Goal: Task Accomplishment & Management: Use online tool/utility

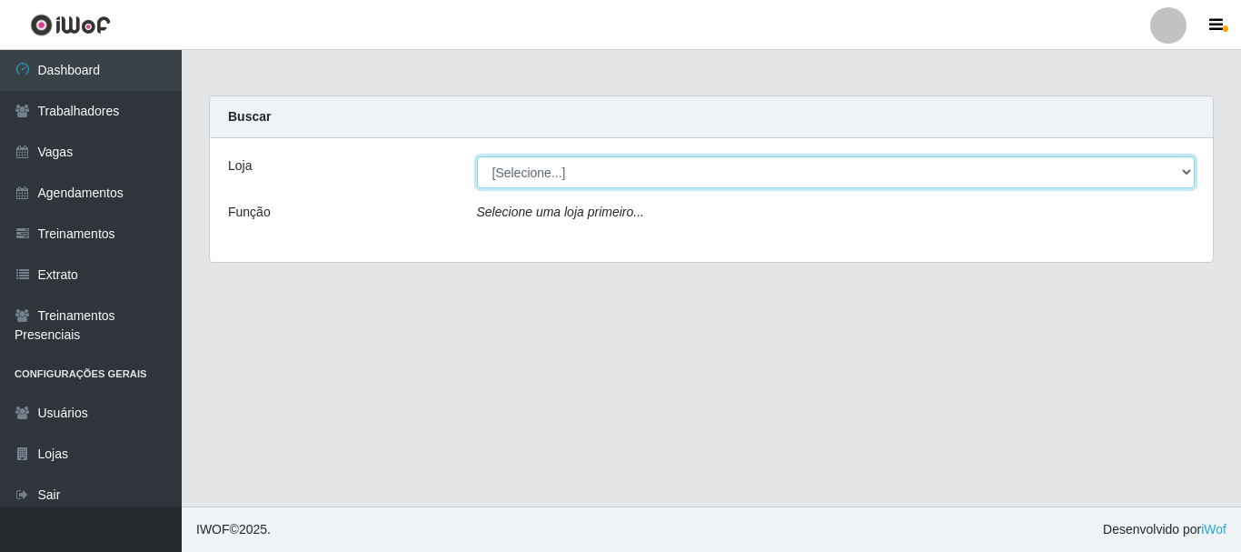
click at [597, 175] on select "[Selecione...] SuperFácil Atacado - [PERSON_NAME]" at bounding box center [836, 172] width 719 height 32
select select "399"
click at [477, 156] on select "[Selecione...] SuperFácil Atacado - [PERSON_NAME]" at bounding box center [836, 172] width 719 height 32
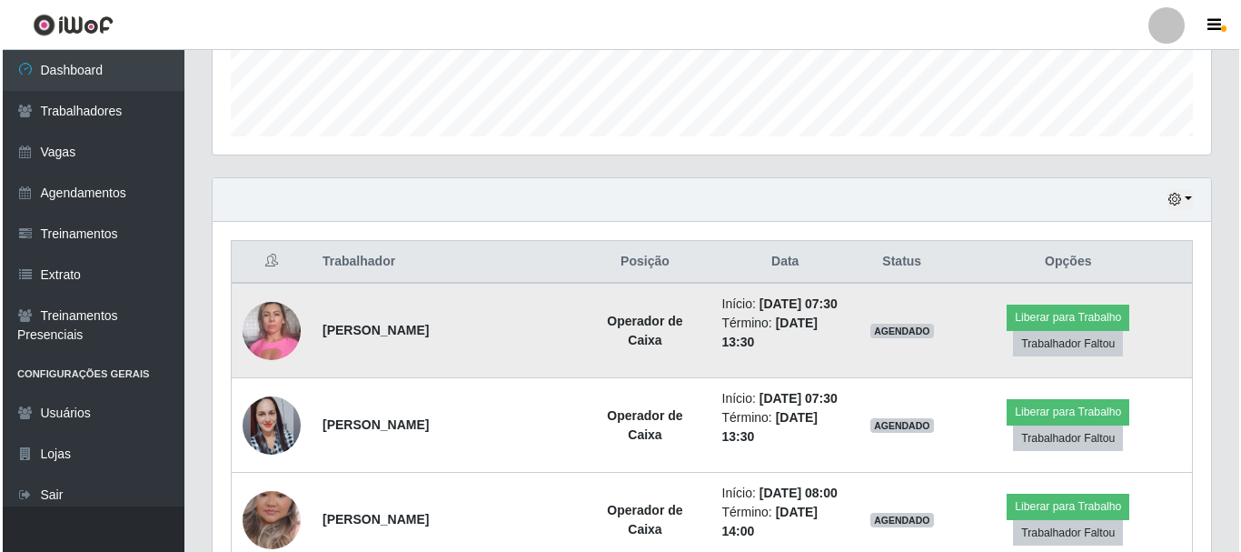
scroll to position [545, 0]
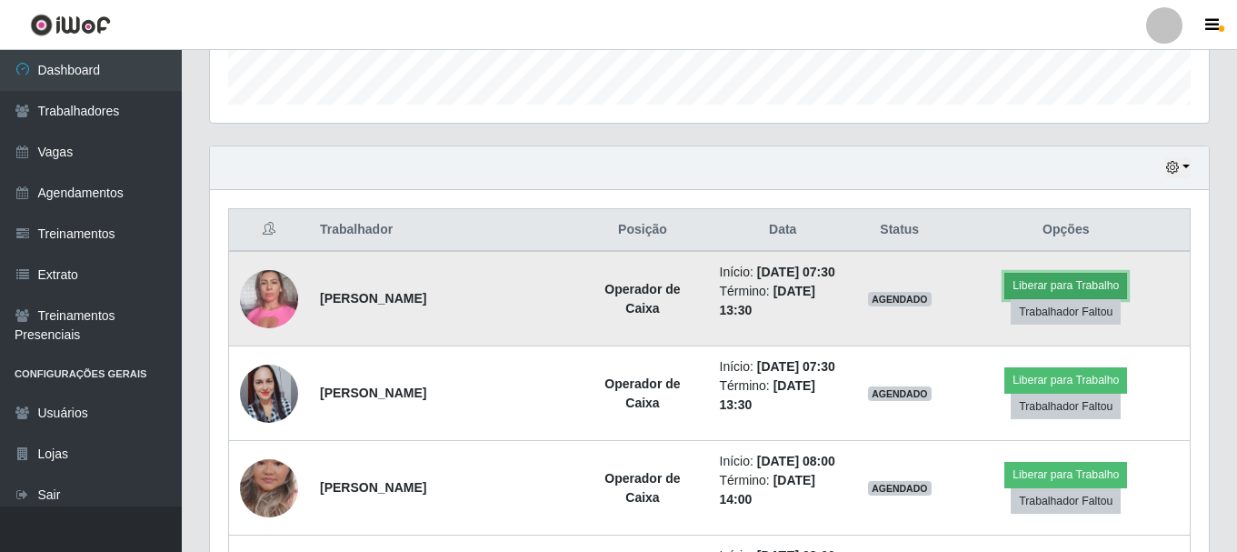
click at [1073, 286] on button "Liberar para Trabalho" at bounding box center [1065, 285] width 123 height 25
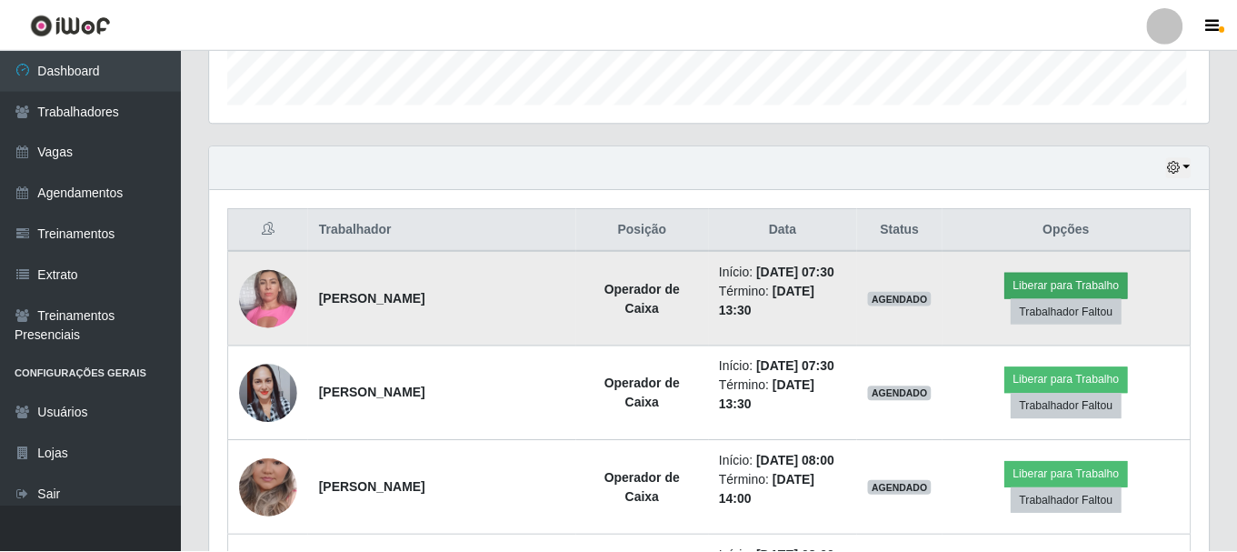
scroll to position [377, 989]
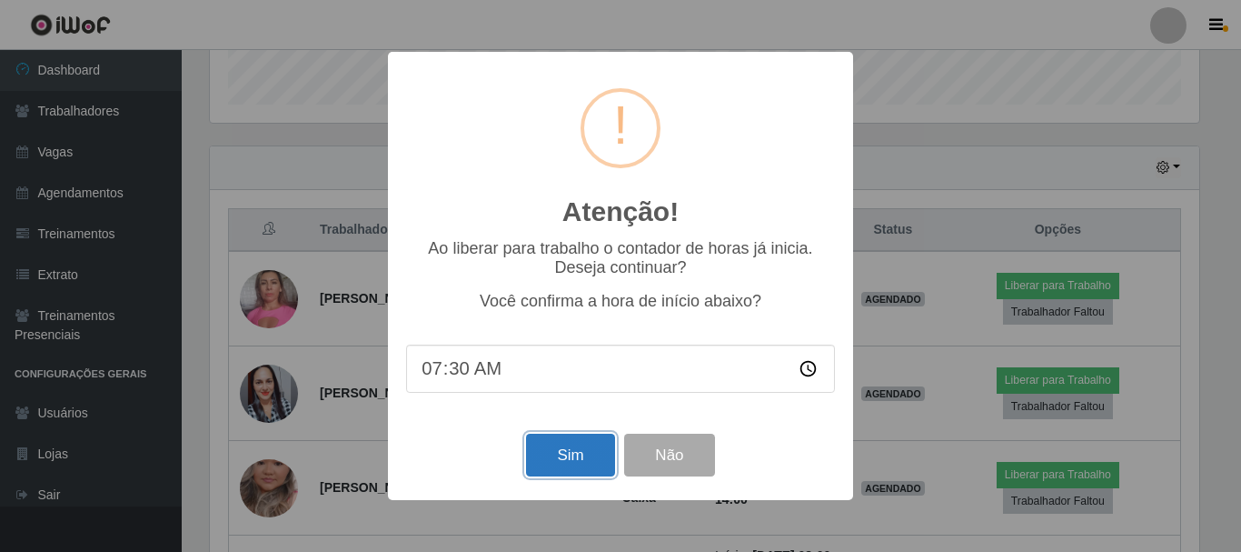
click at [573, 464] on button "Sim" at bounding box center [570, 454] width 88 height 43
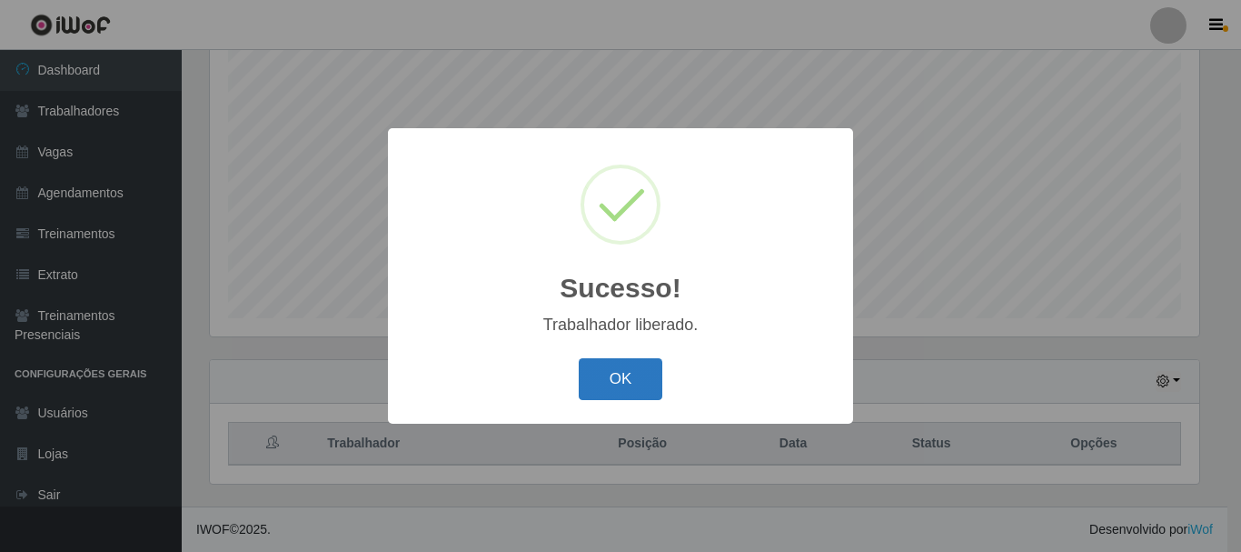
click at [628, 381] on button "OK" at bounding box center [621, 379] width 85 height 43
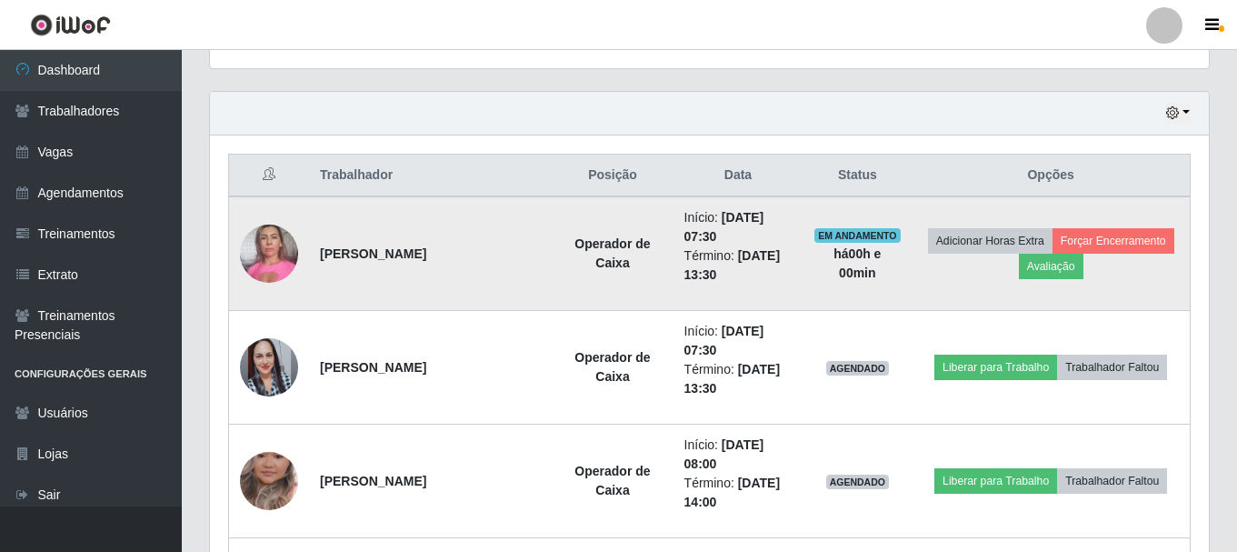
scroll to position [604, 0]
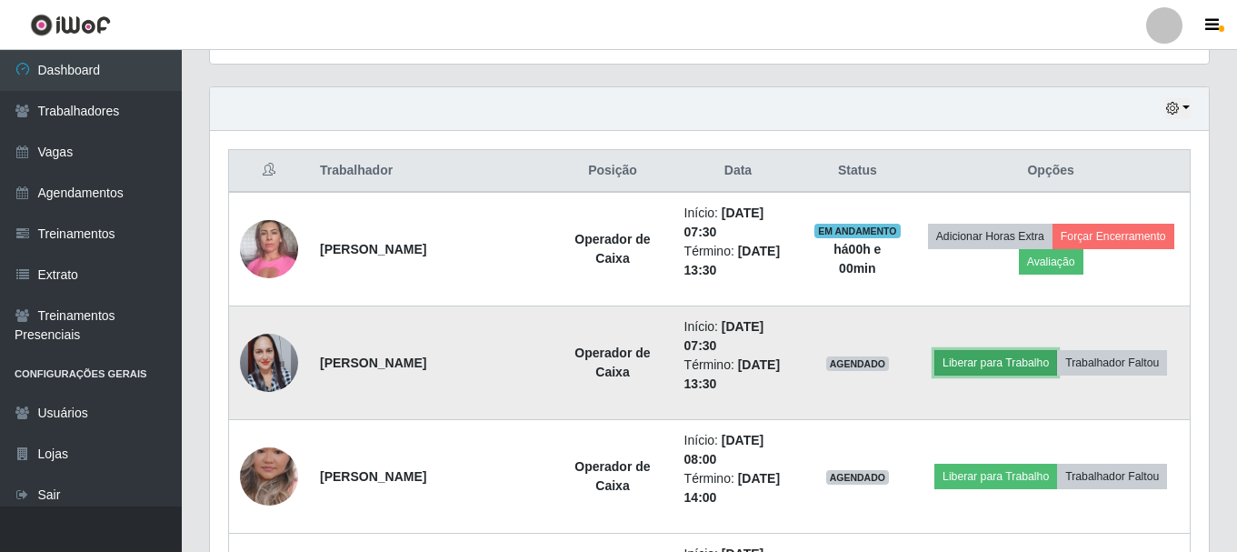
click at [989, 360] on button "Liberar para Trabalho" at bounding box center [995, 362] width 123 height 25
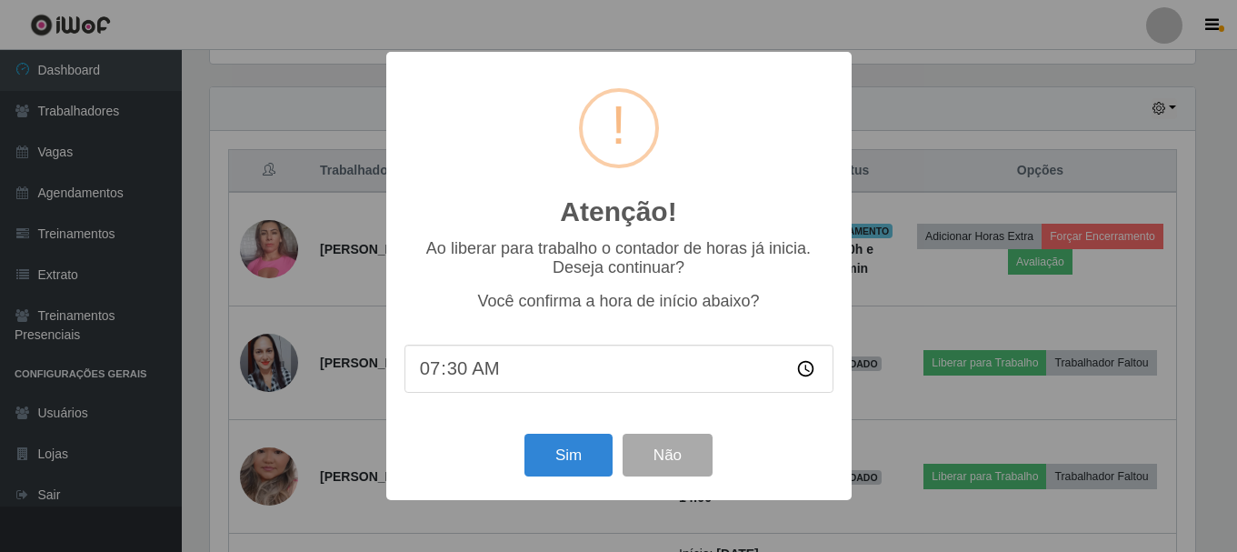
scroll to position [377, 989]
click at [567, 456] on button "Sim" at bounding box center [570, 454] width 88 height 43
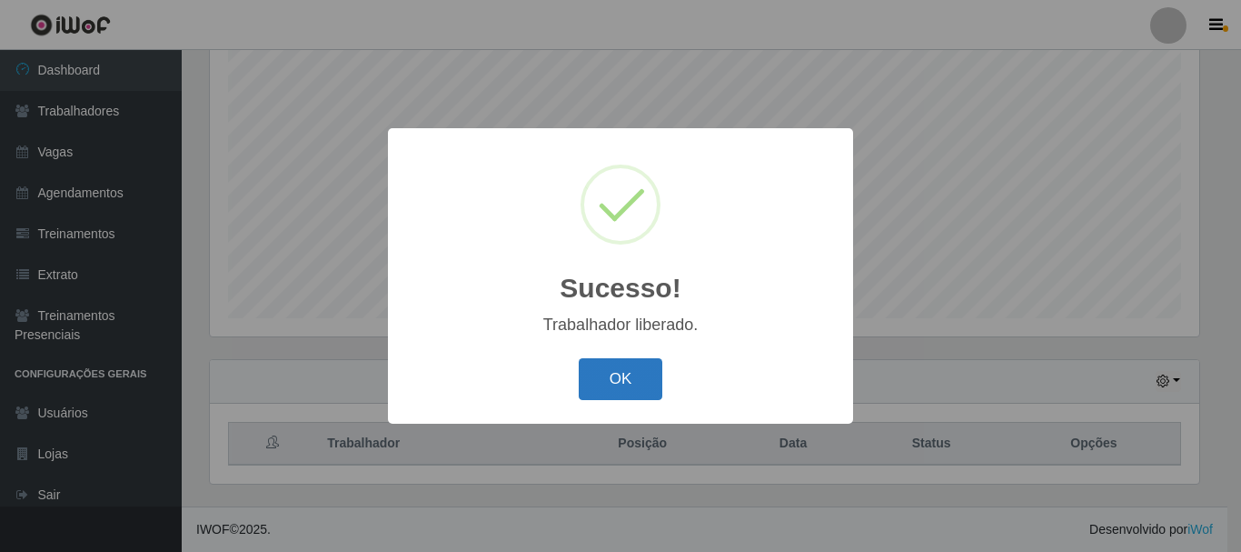
click at [628, 393] on button "OK" at bounding box center [621, 379] width 85 height 43
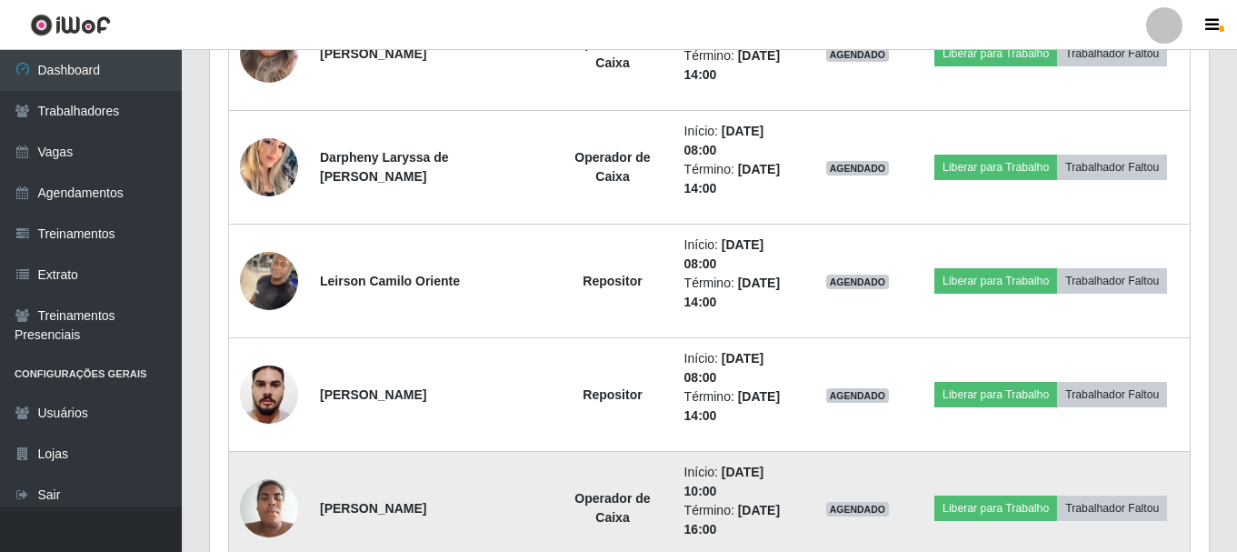
scroll to position [1059, 0]
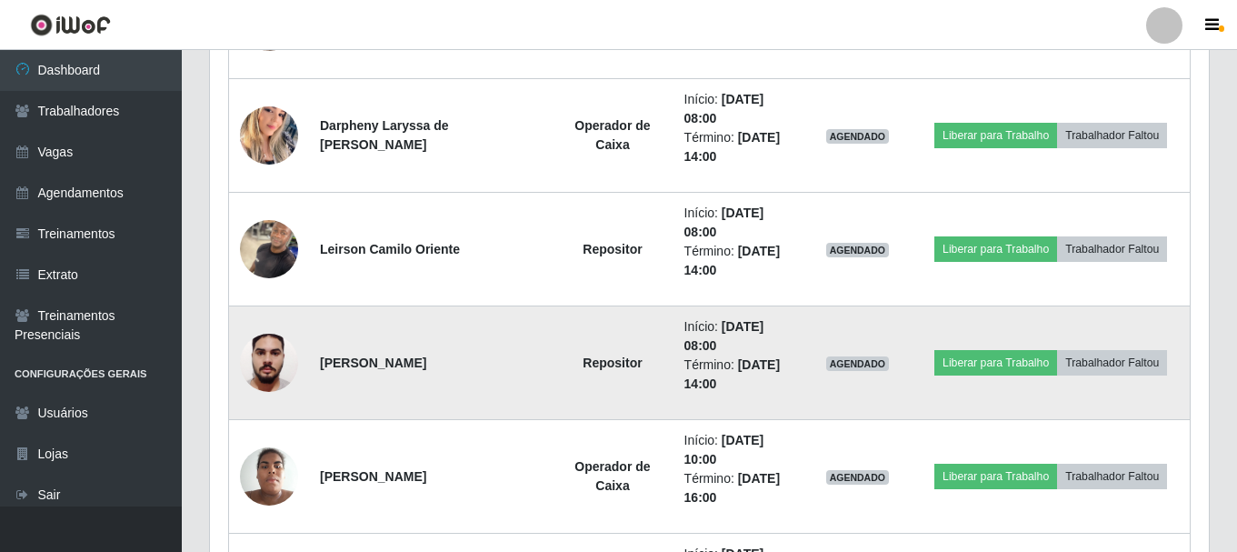
click at [270, 363] on img at bounding box center [269, 361] width 58 height 77
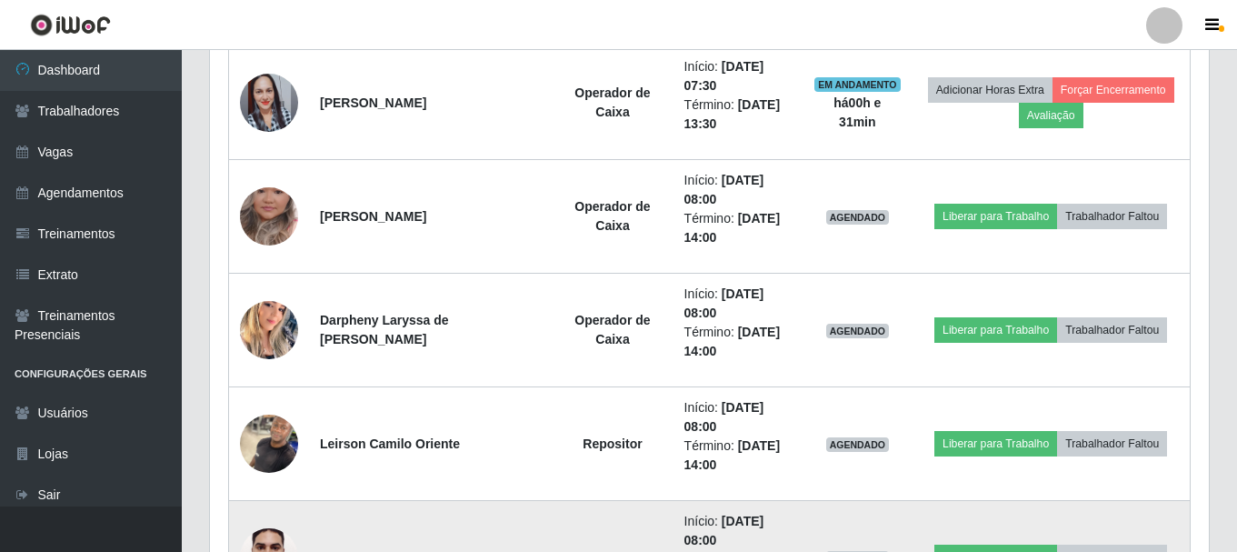
scroll to position [877, 0]
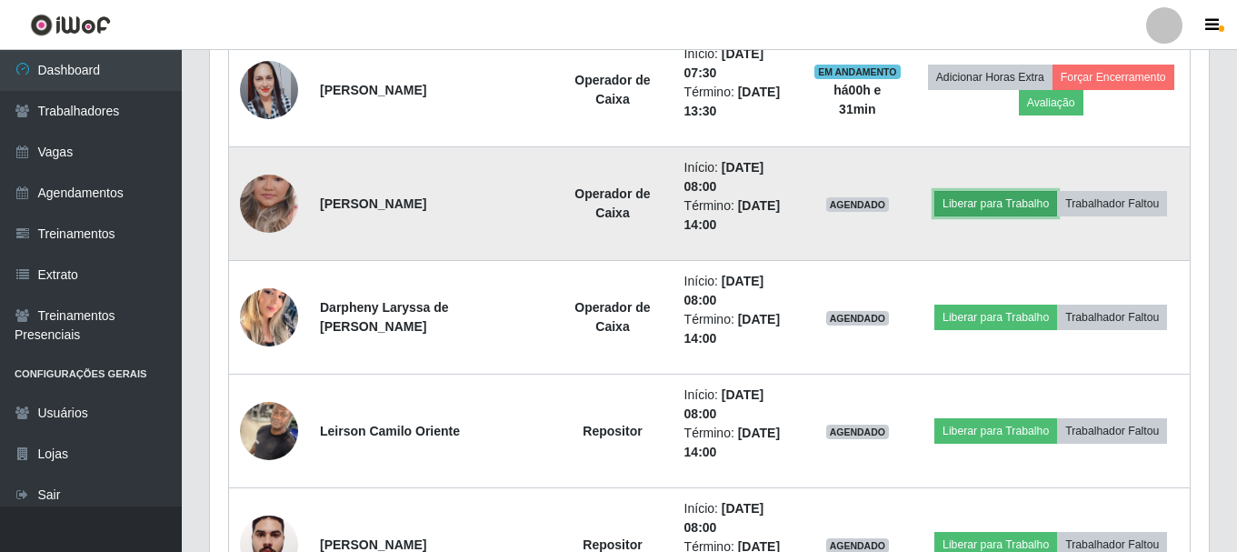
click at [1012, 204] on button "Liberar para Trabalho" at bounding box center [995, 203] width 123 height 25
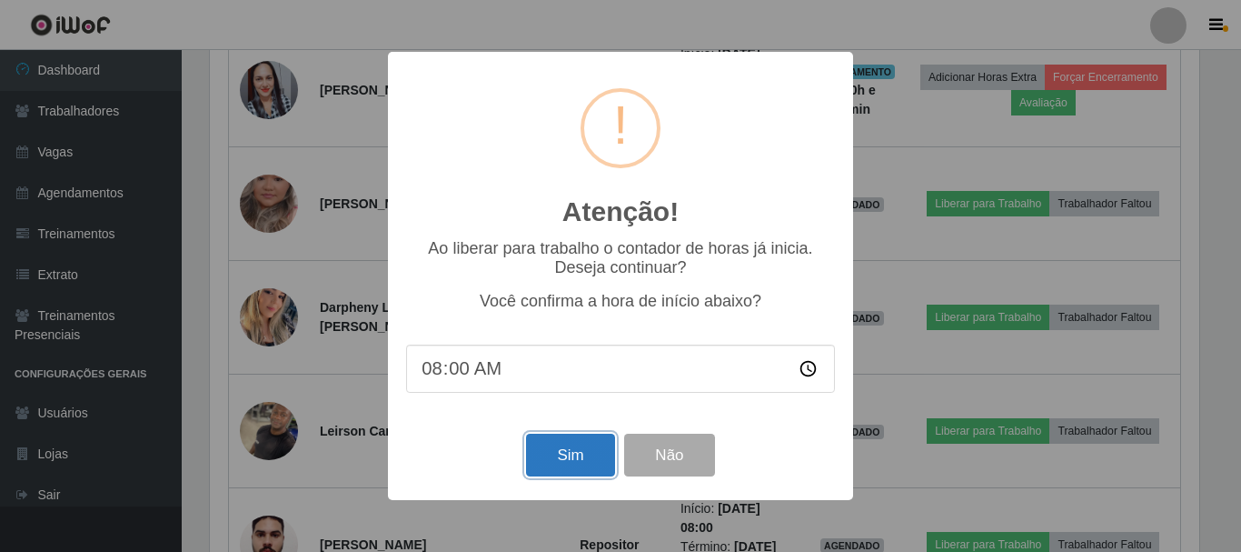
click at [547, 459] on button "Sim" at bounding box center [570, 454] width 88 height 43
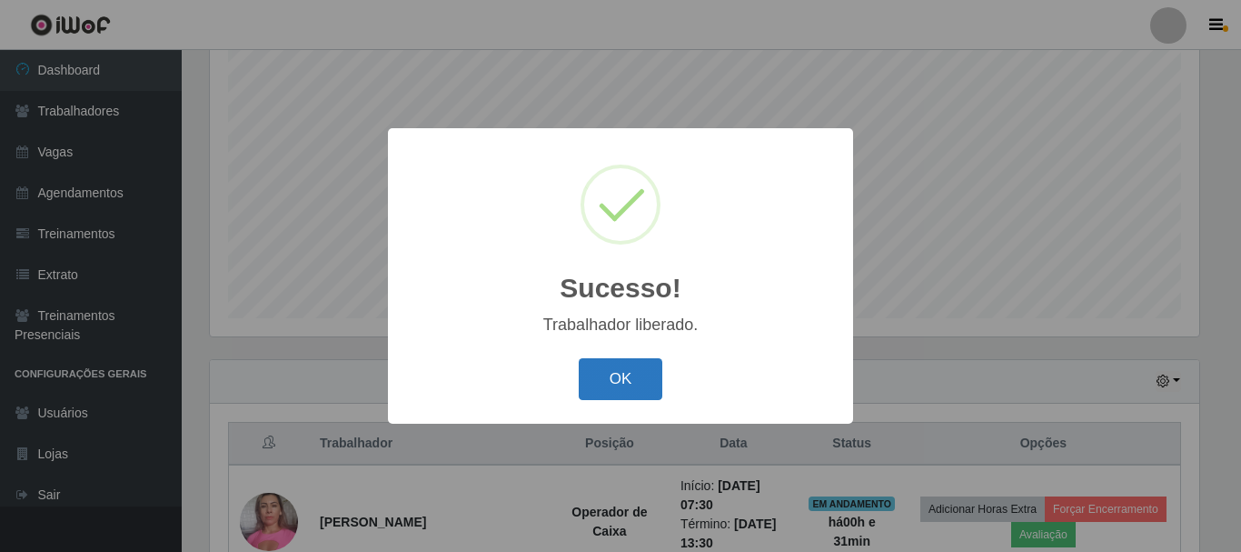
click at [610, 386] on button "OK" at bounding box center [621, 379] width 85 height 43
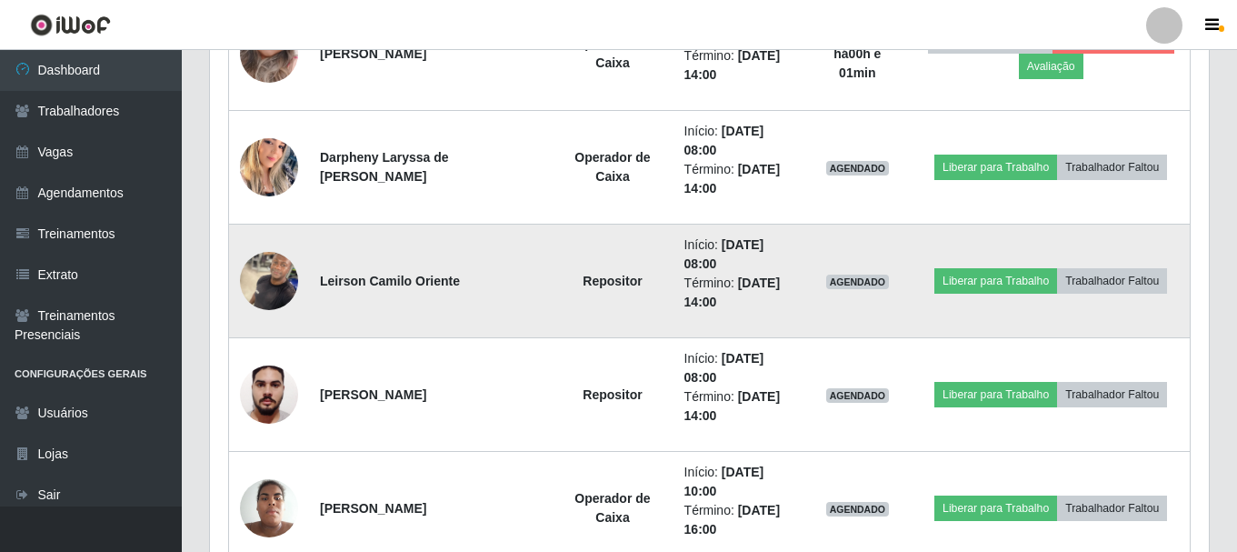
scroll to position [1059, 0]
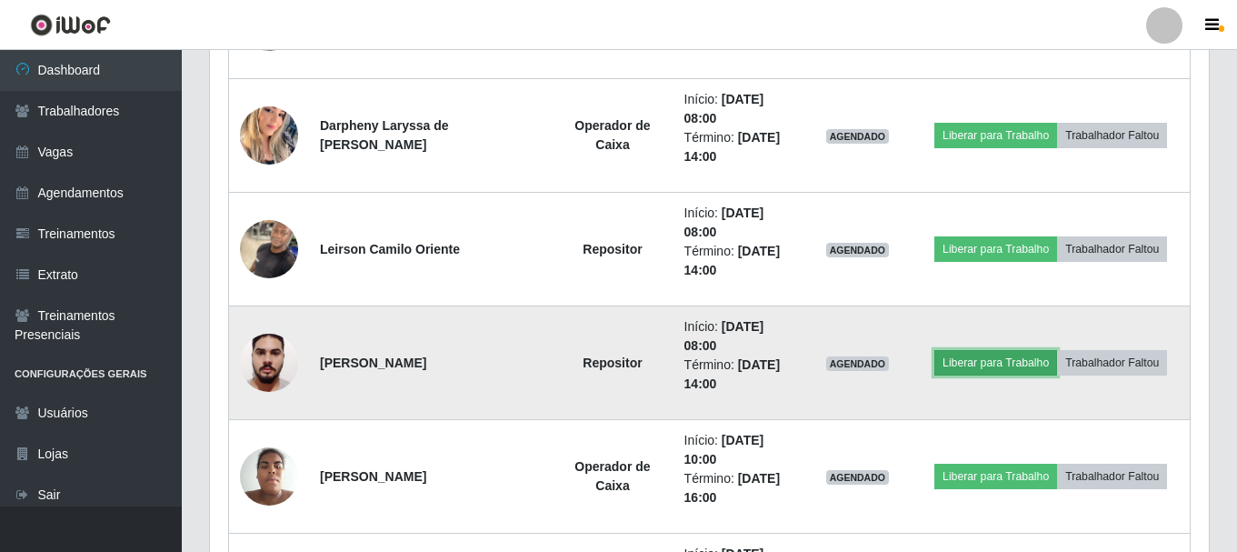
click at [976, 371] on button "Liberar para Trabalho" at bounding box center [995, 362] width 123 height 25
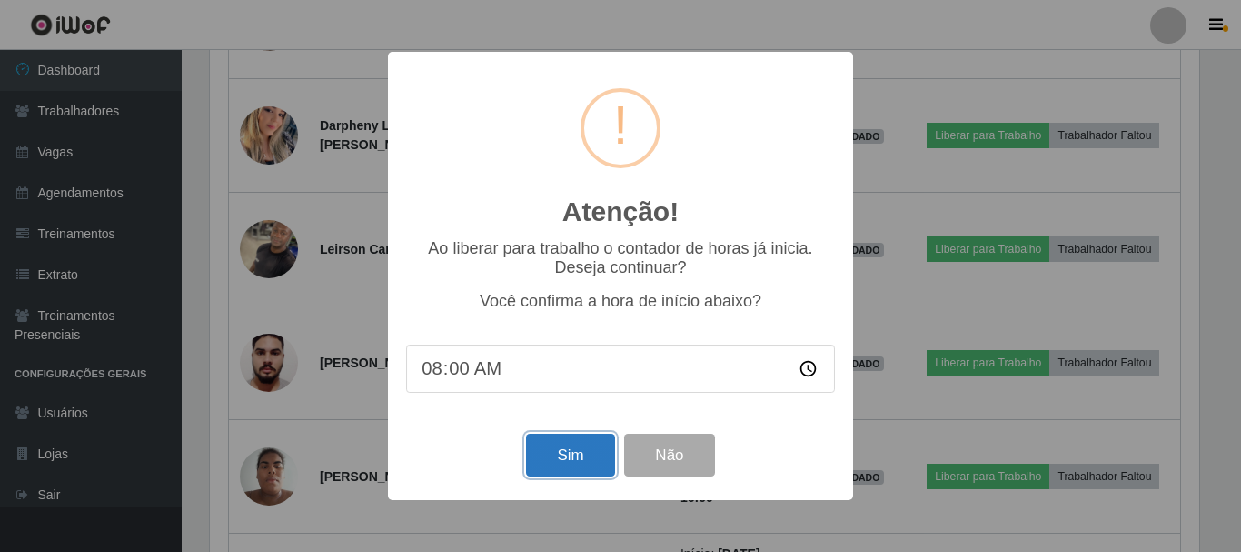
click at [583, 450] on button "Sim" at bounding box center [570, 454] width 88 height 43
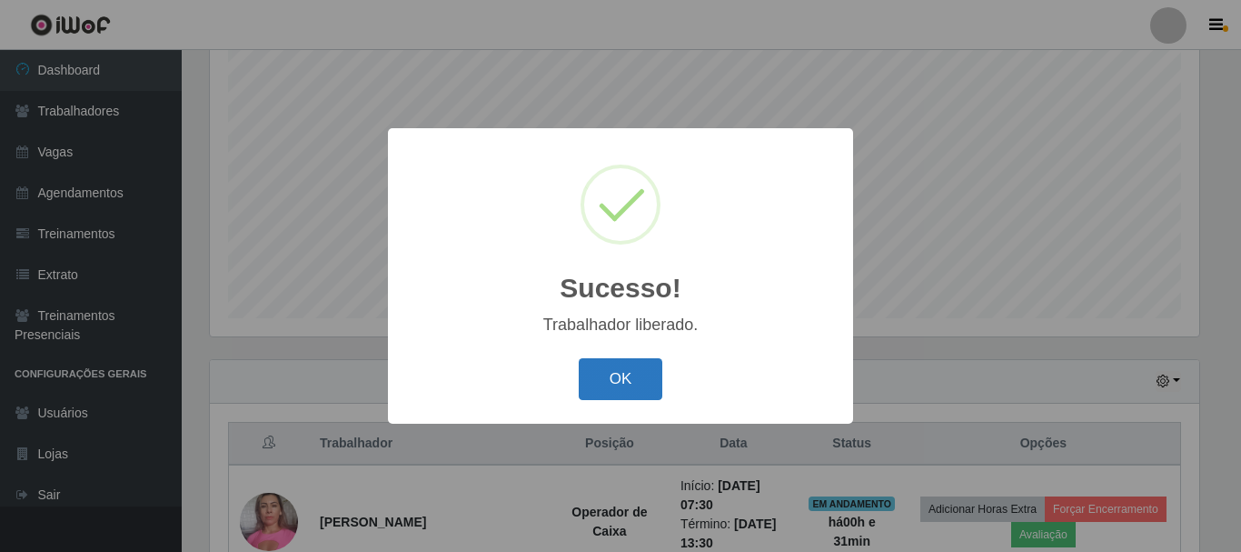
click at [620, 382] on button "OK" at bounding box center [621, 379] width 85 height 43
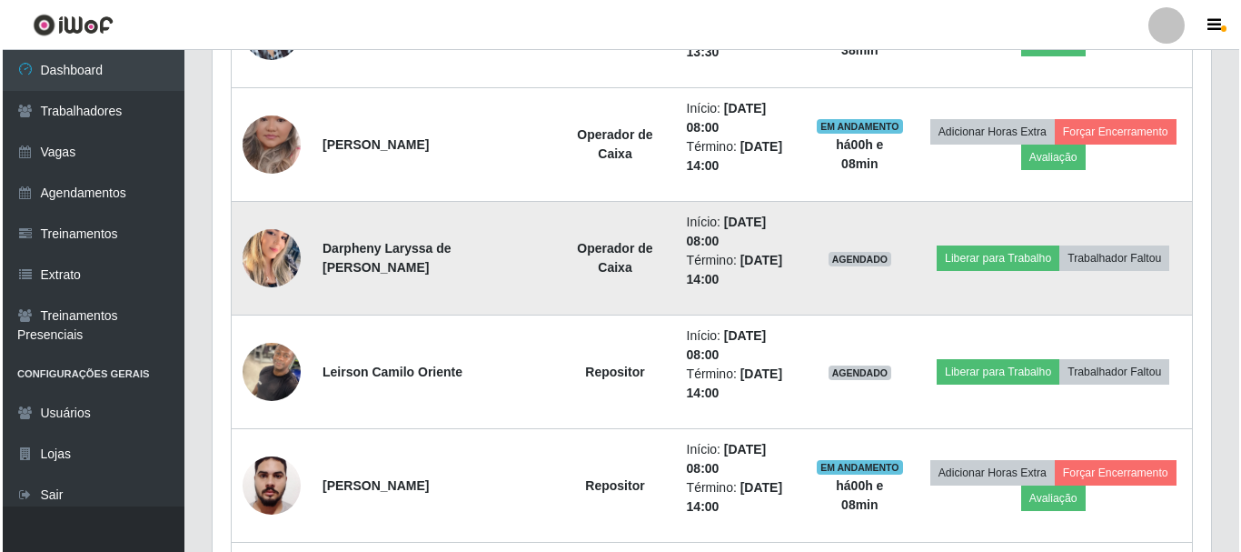
scroll to position [968, 0]
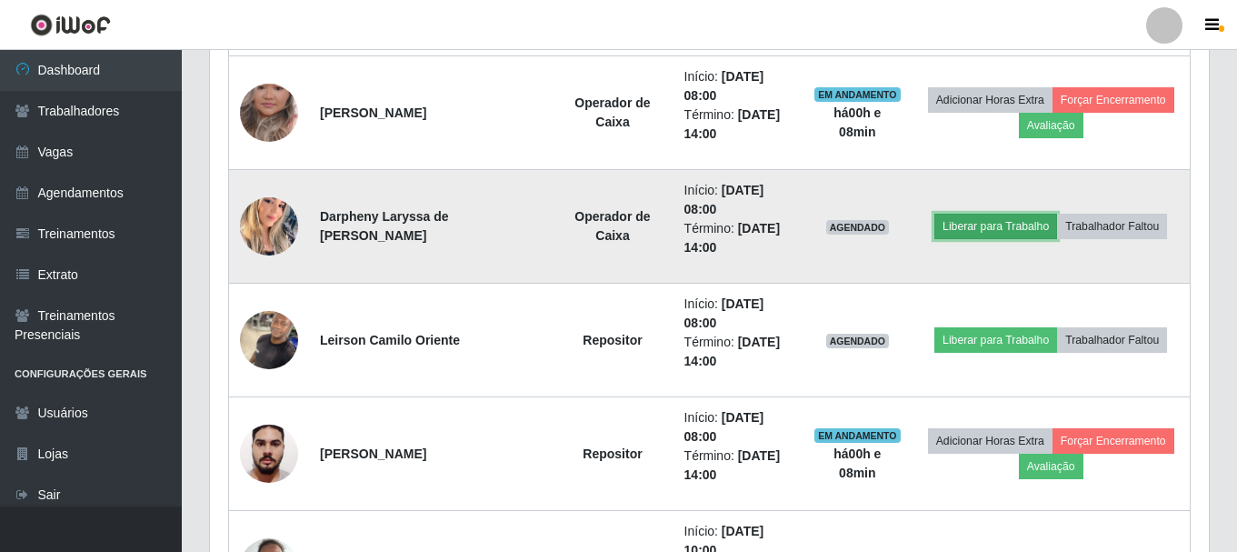
click at [999, 224] on button "Liberar para Trabalho" at bounding box center [995, 226] width 123 height 25
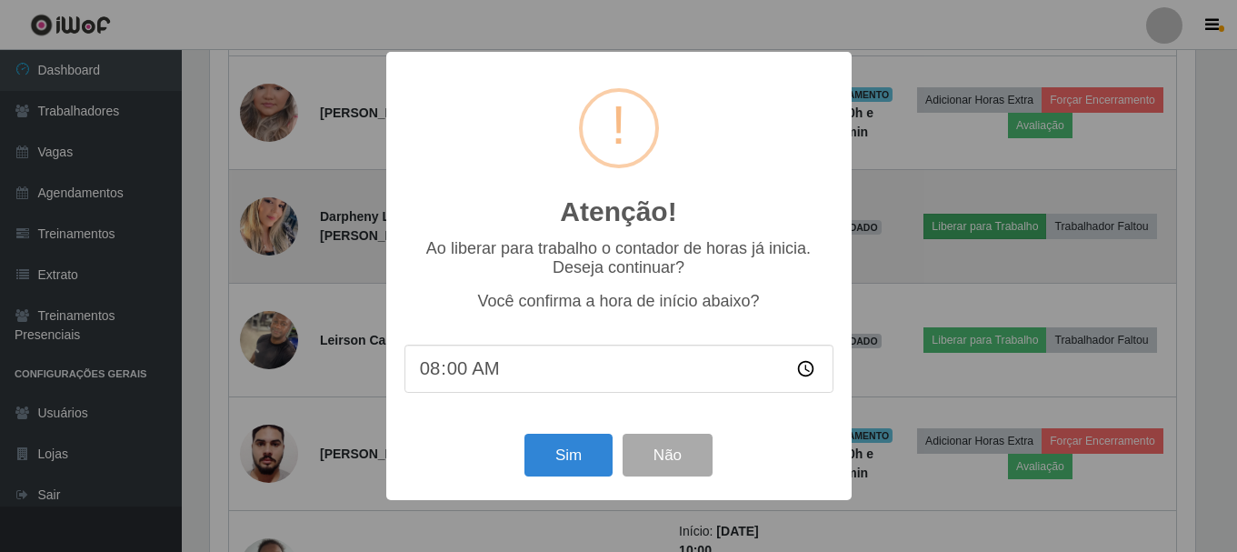
scroll to position [377, 989]
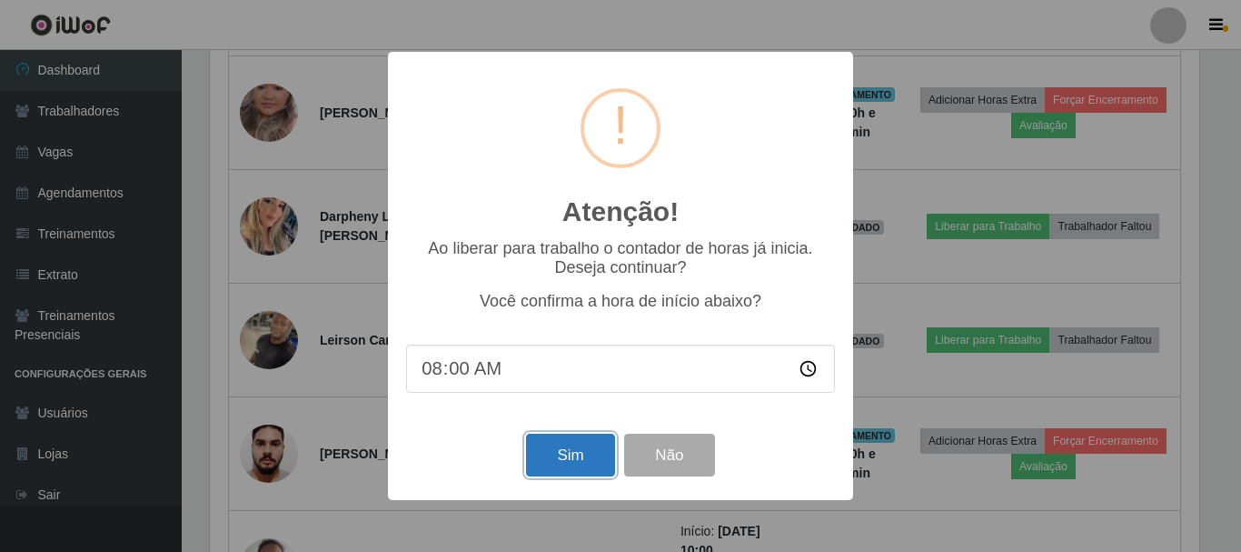
click at [571, 465] on button "Sim" at bounding box center [570, 454] width 88 height 43
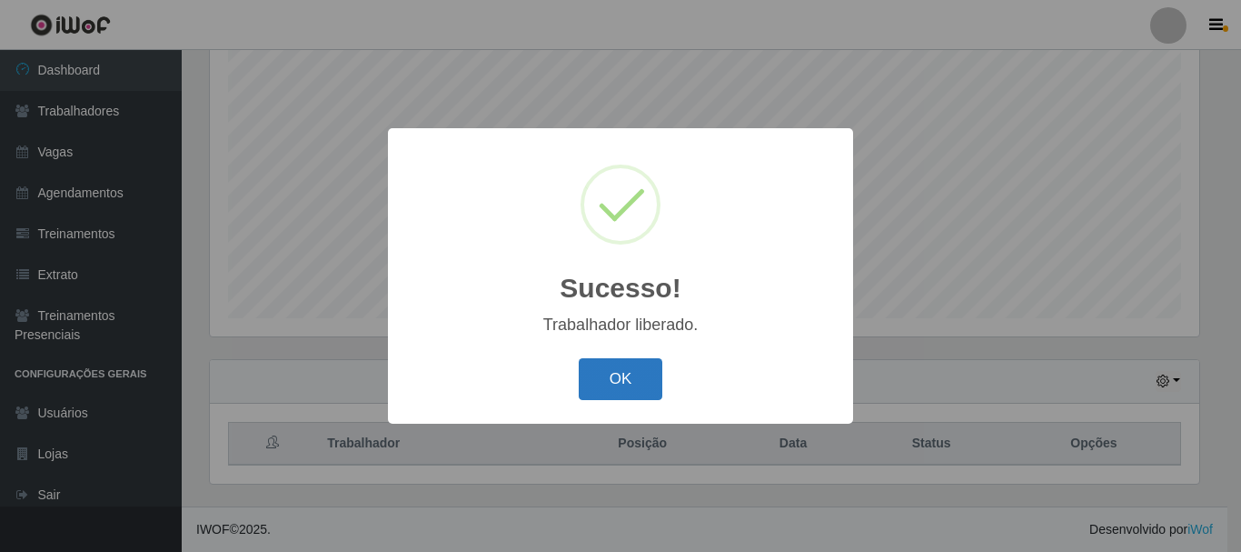
click at [606, 375] on button "OK" at bounding box center [621, 379] width 85 height 43
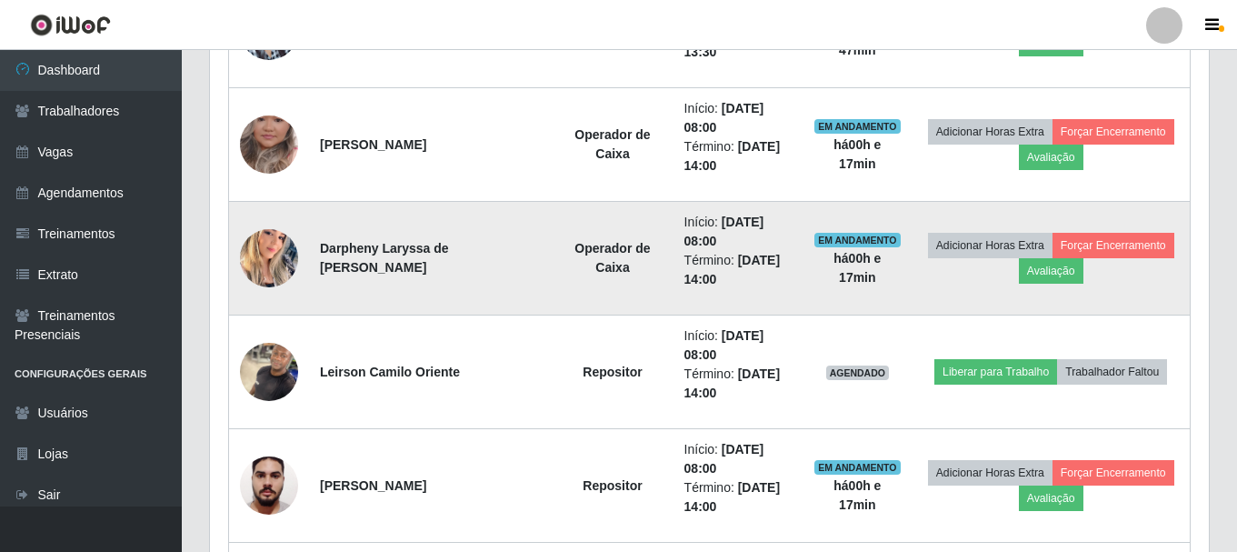
scroll to position [968, 0]
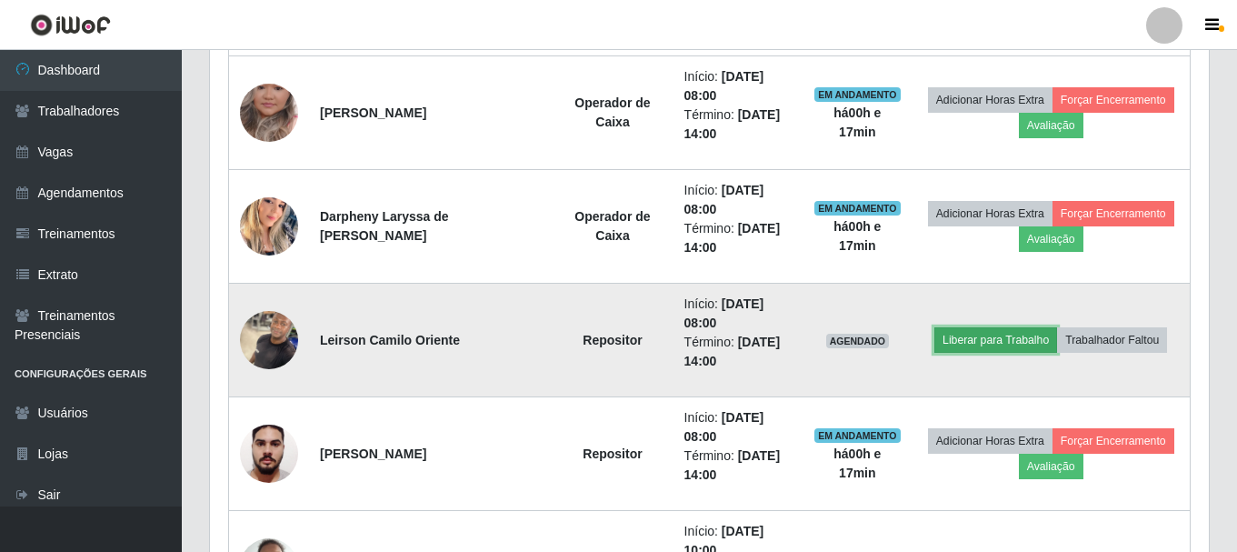
click at [1008, 340] on button "Liberar para Trabalho" at bounding box center [995, 339] width 123 height 25
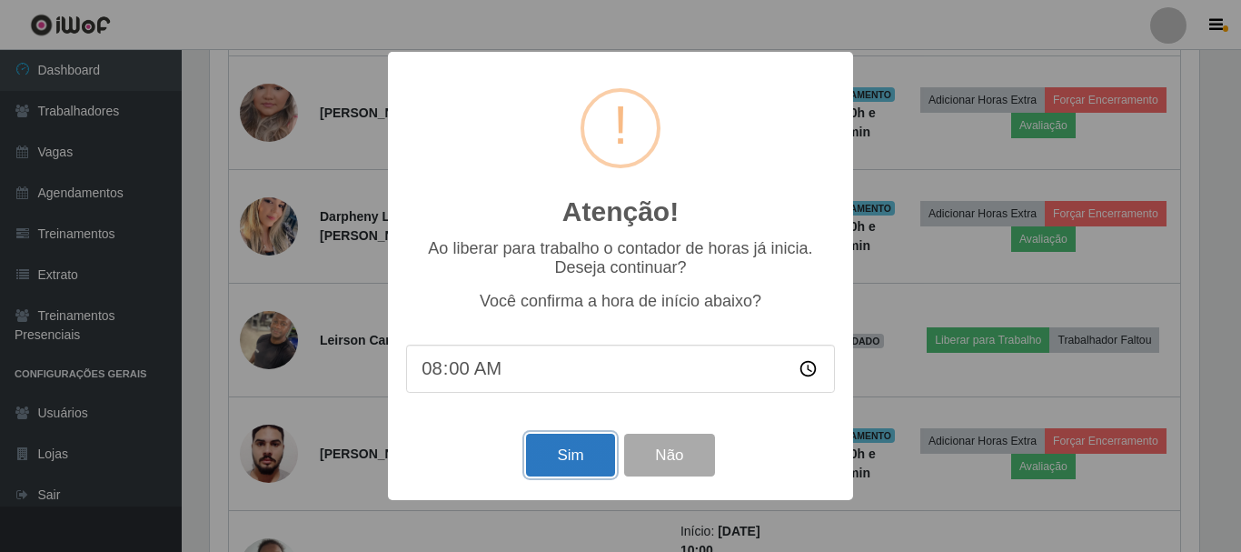
click at [549, 459] on button "Sim" at bounding box center [570, 454] width 88 height 43
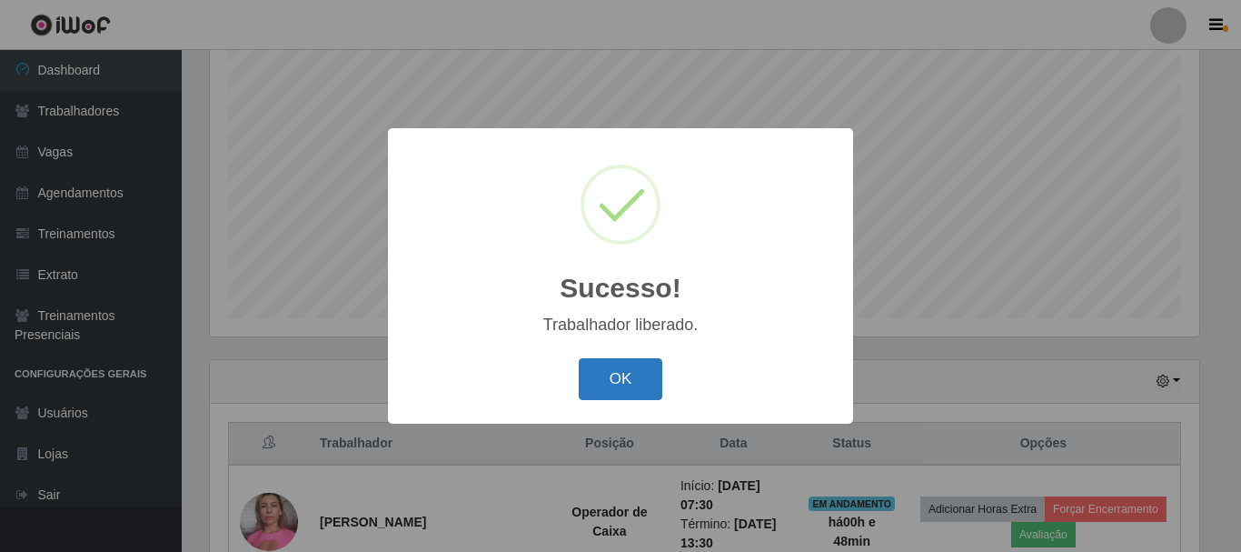
click at [656, 371] on button "OK" at bounding box center [621, 379] width 85 height 43
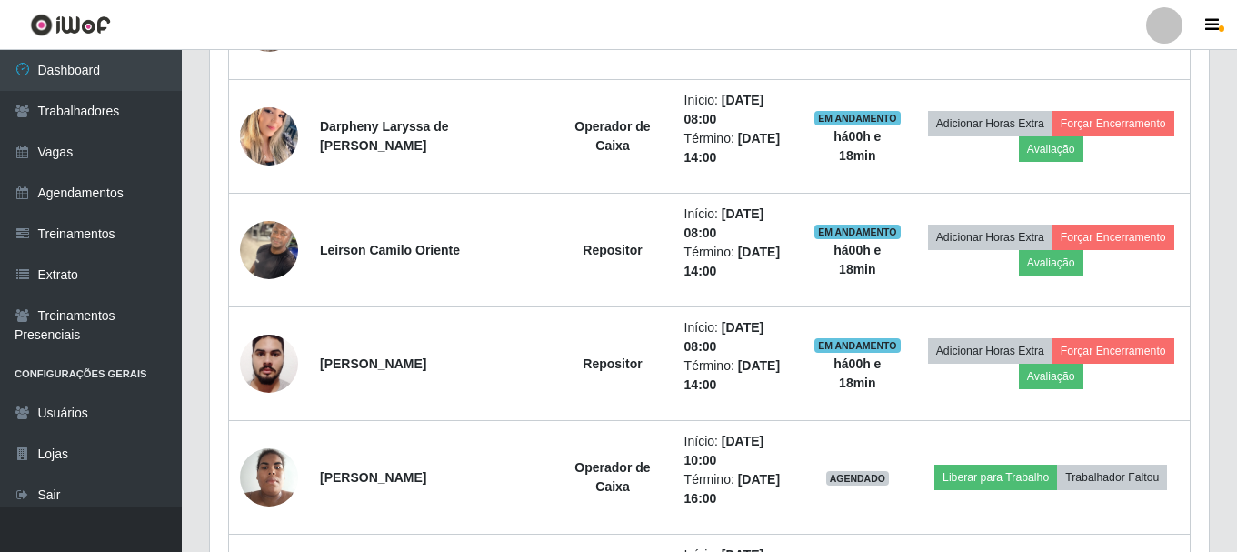
scroll to position [1059, 0]
